Goal: Transaction & Acquisition: Purchase product/service

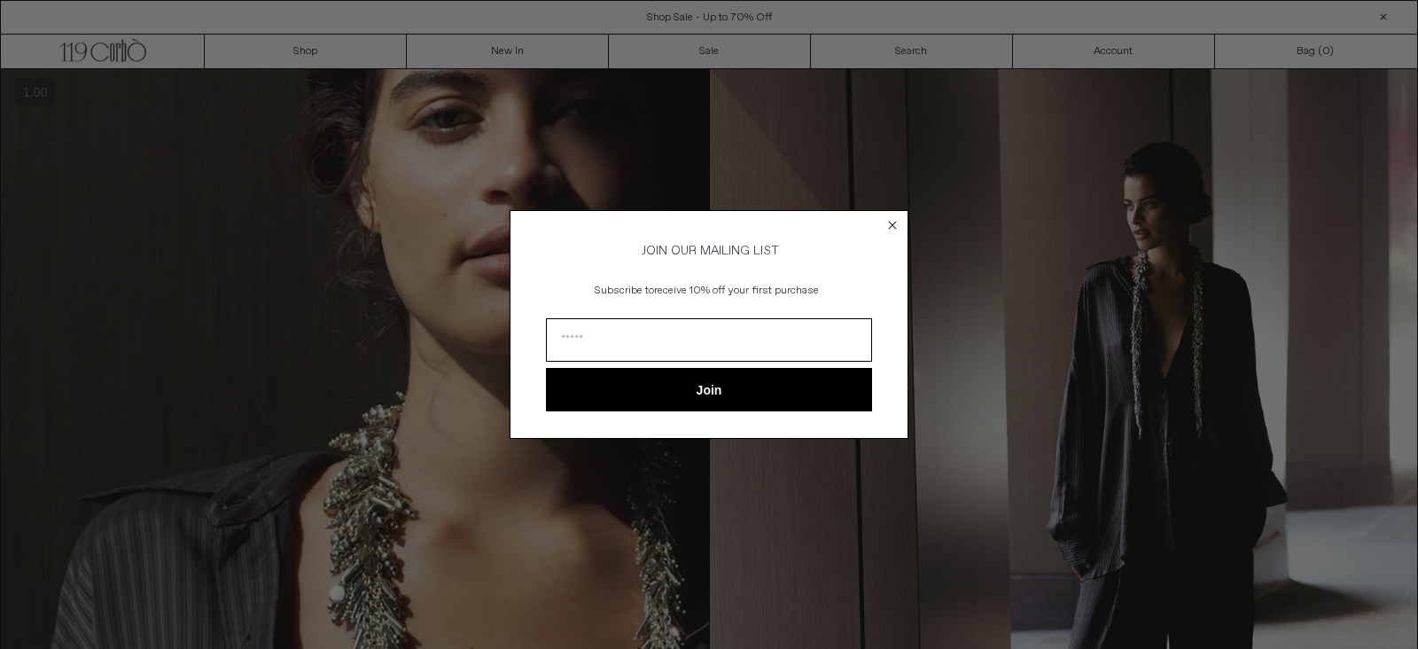
click at [882, 215] on form "JOIN OUR MAILING LIST Subscribe to receive 10% off your first purchase Join ***…" at bounding box center [709, 324] width 399 height 229
click at [887, 224] on circle "Close dialog" at bounding box center [893, 224] width 17 height 17
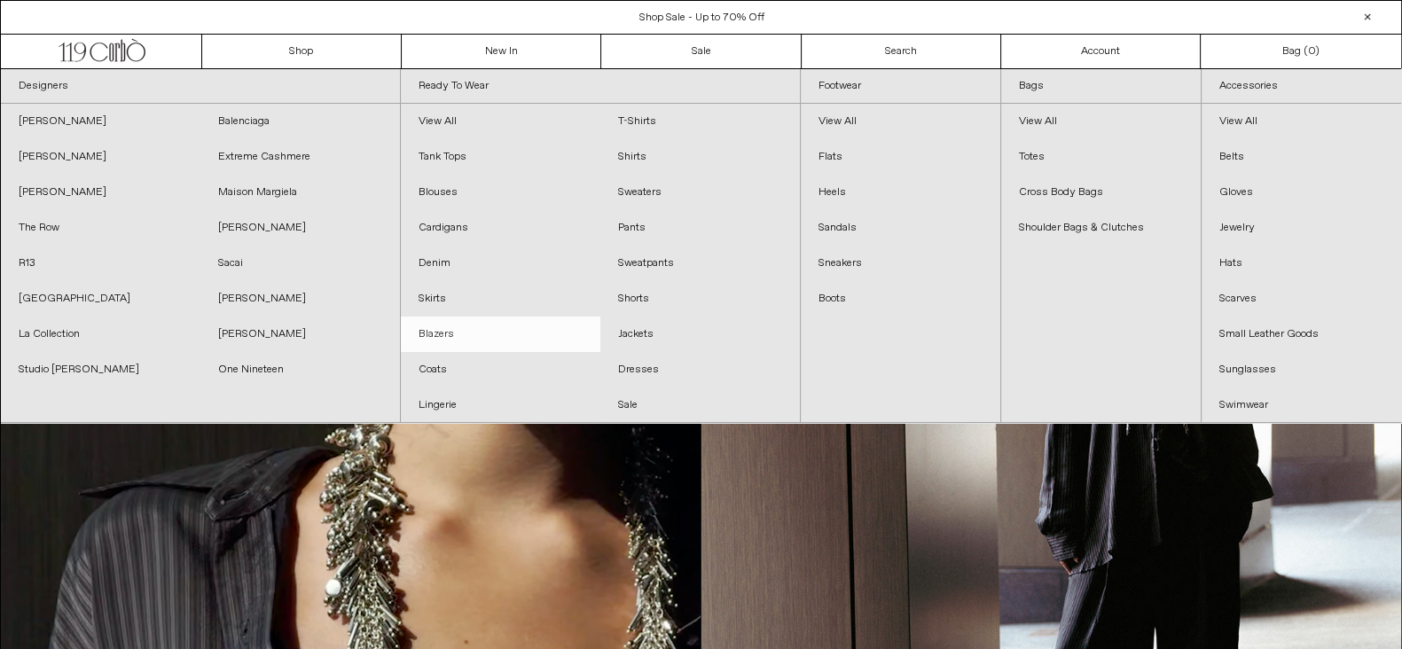
click at [427, 348] on link "Blazers" at bounding box center [500, 333] width 199 height 35
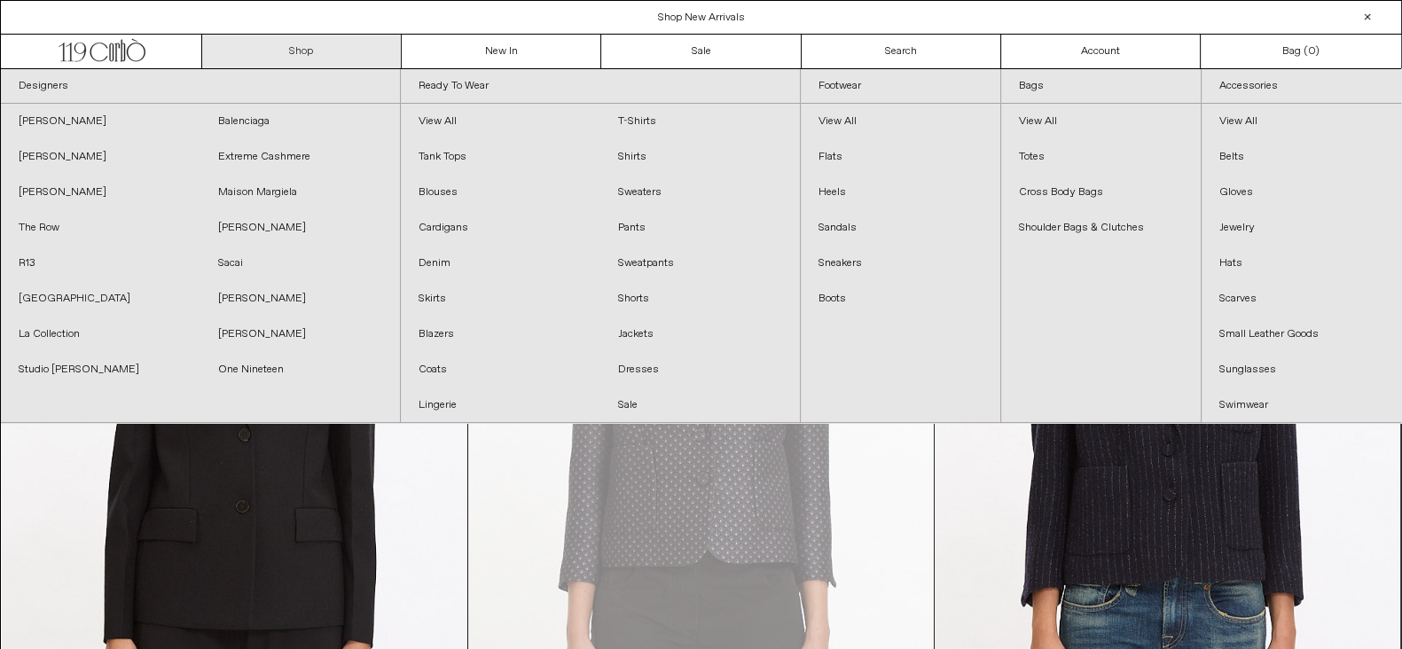
click at [269, 42] on link "Shop" at bounding box center [301, 52] width 199 height 34
